Goal: Check status

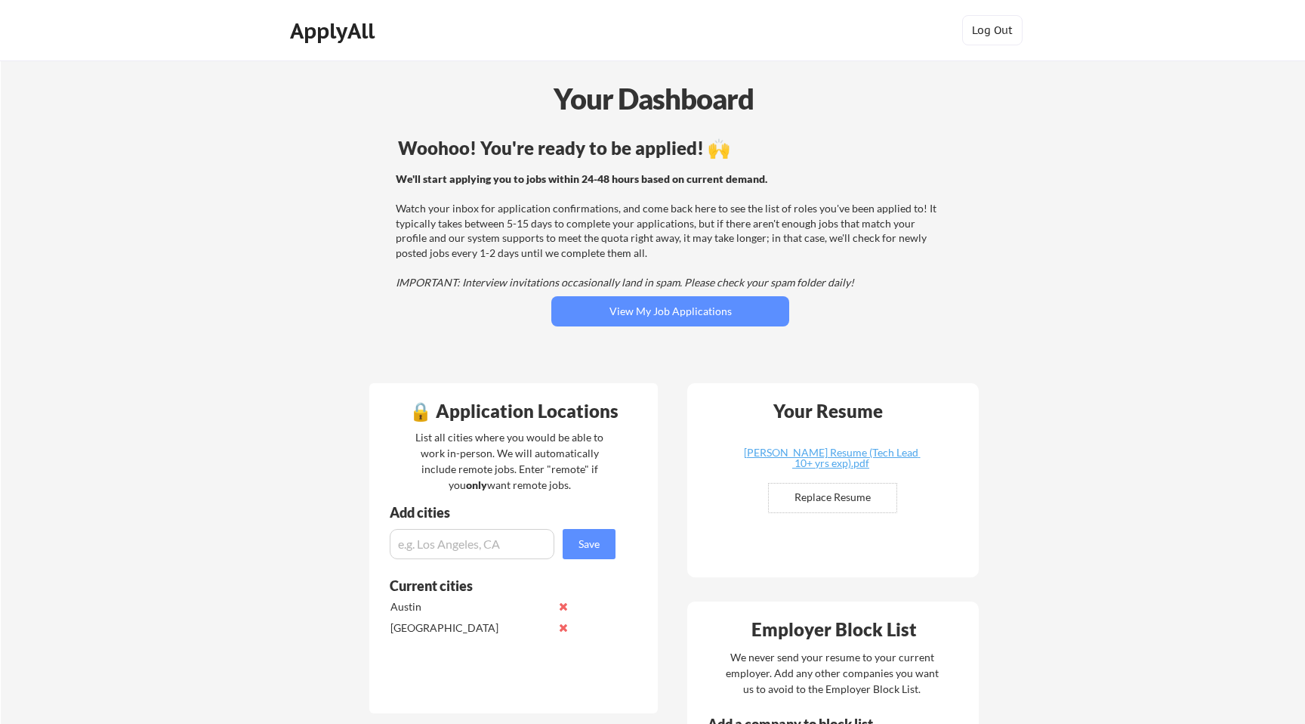
scroll to position [174, 0]
click at [658, 308] on button "View My Job Applications" at bounding box center [670, 311] width 238 height 30
